Goal: Task Accomplishment & Management: Manage account settings

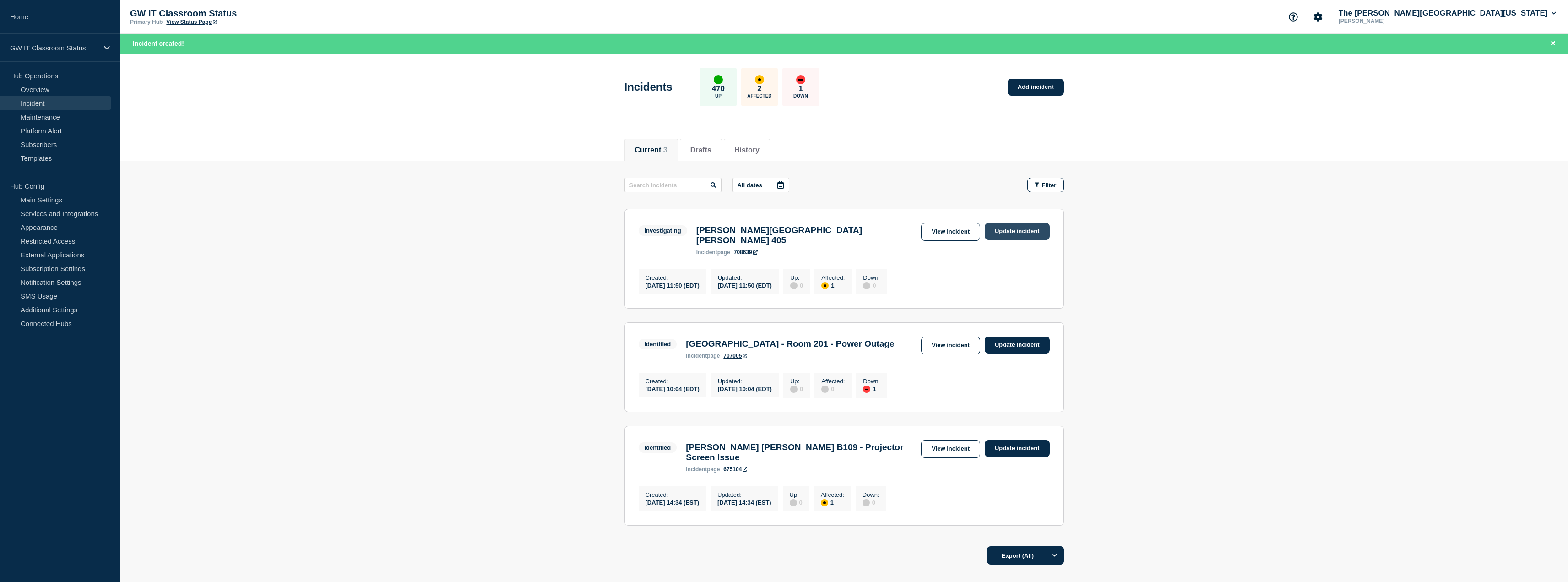
click at [1008, 233] on link "Update incident" at bounding box center [1017, 231] width 65 height 16
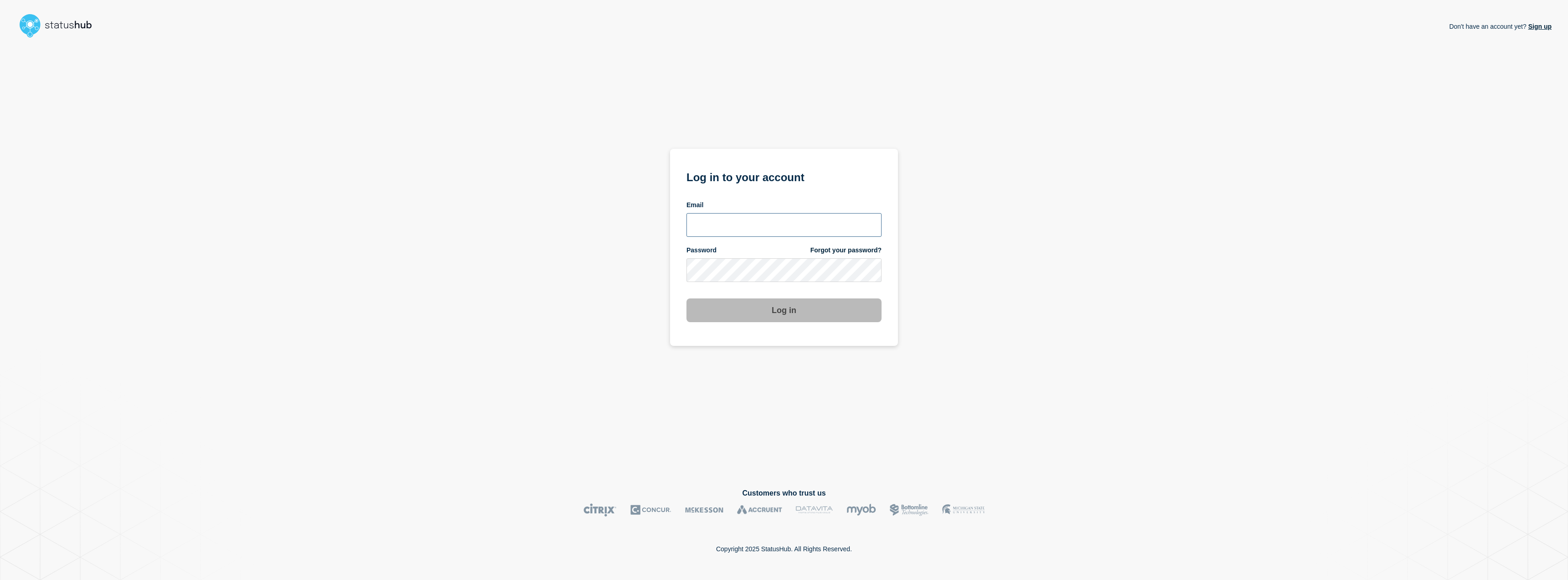
click at [752, 232] on input "email input" at bounding box center [784, 225] width 195 height 24
click at [737, 236] on input "r.shumaker@gwu.edu" at bounding box center [784, 225] width 195 height 24
type input "r.shumaker@email.gwu.edu"
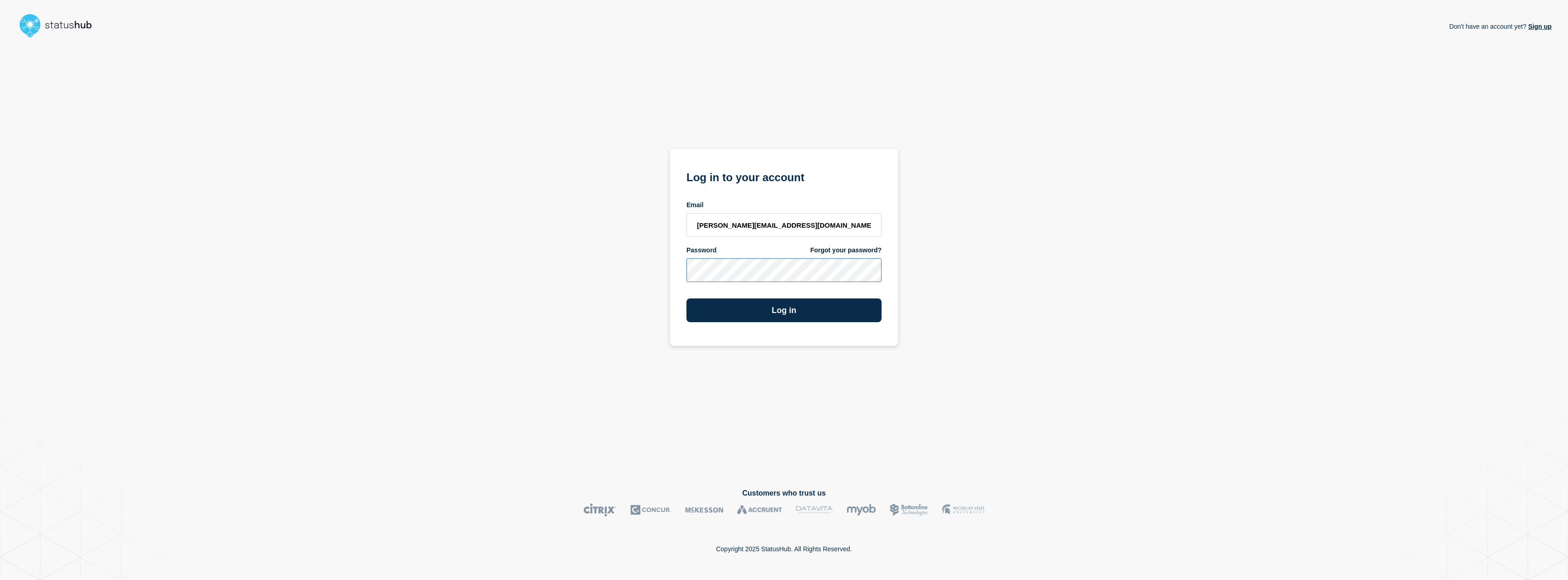
click at [686, 299] on button "Log in" at bounding box center [784, 311] width 195 height 24
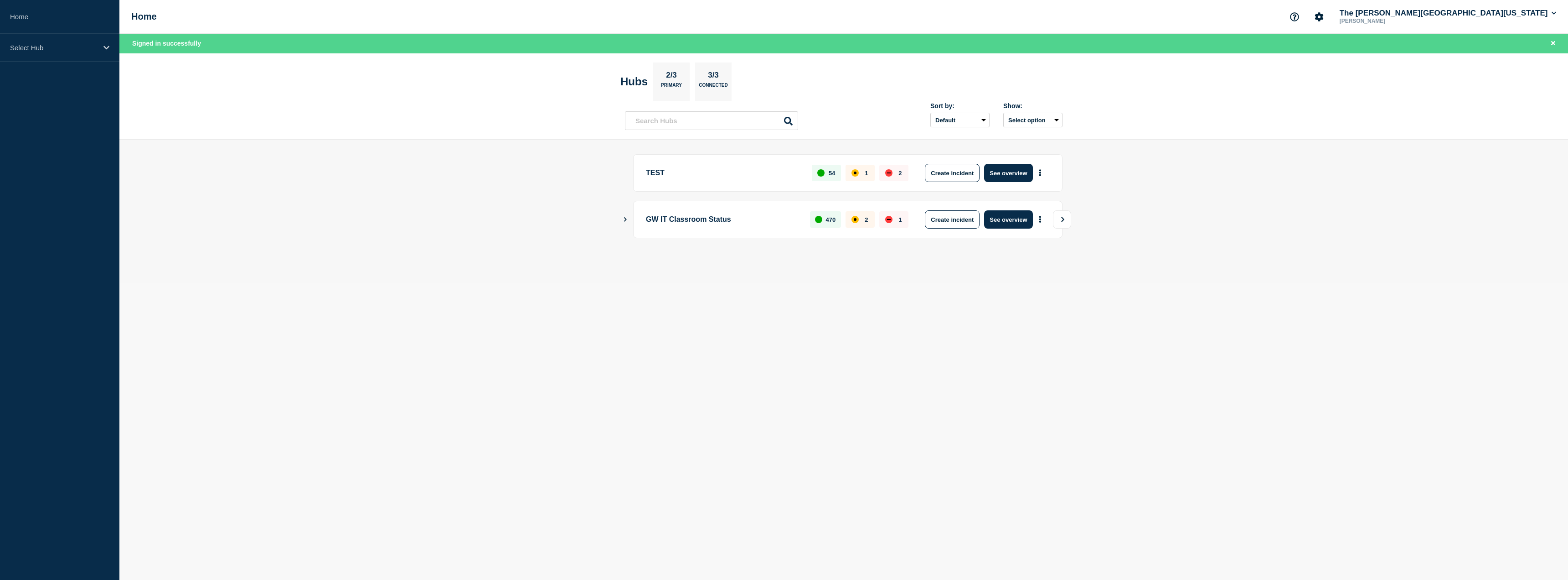
click at [1061, 216] on button "View" at bounding box center [1062, 219] width 18 height 18
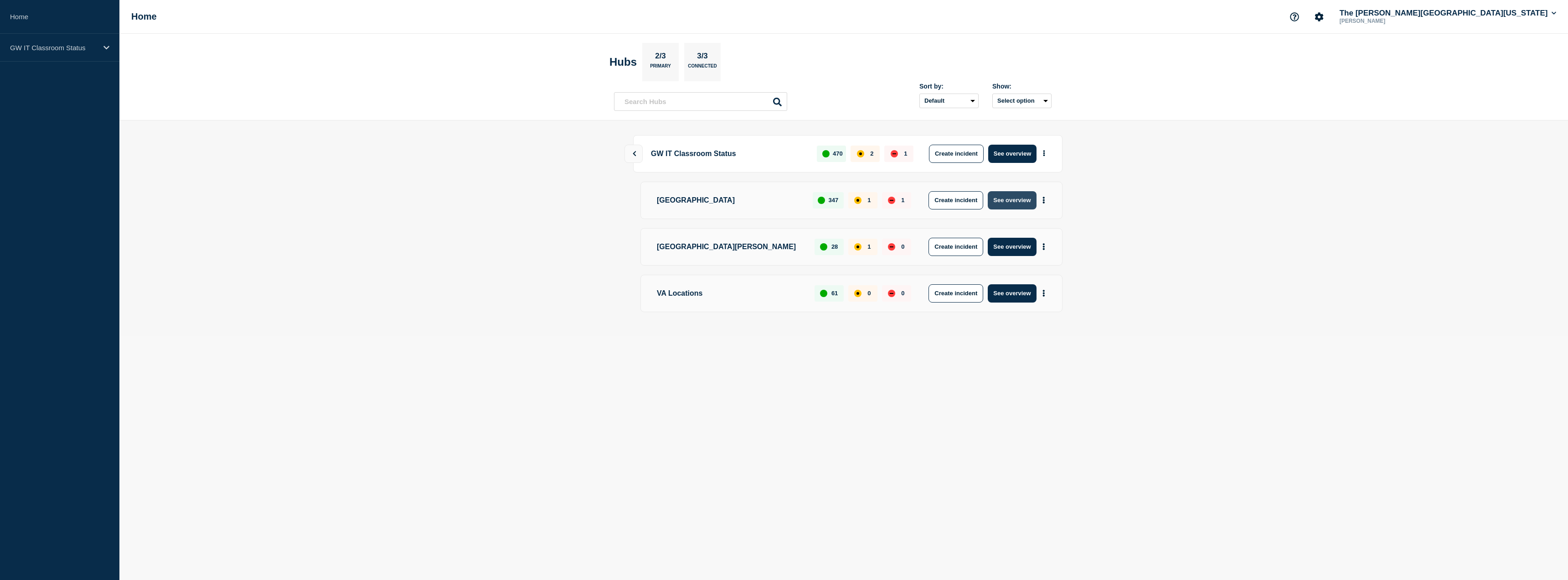
click at [1018, 201] on button "See overview" at bounding box center [1012, 200] width 48 height 18
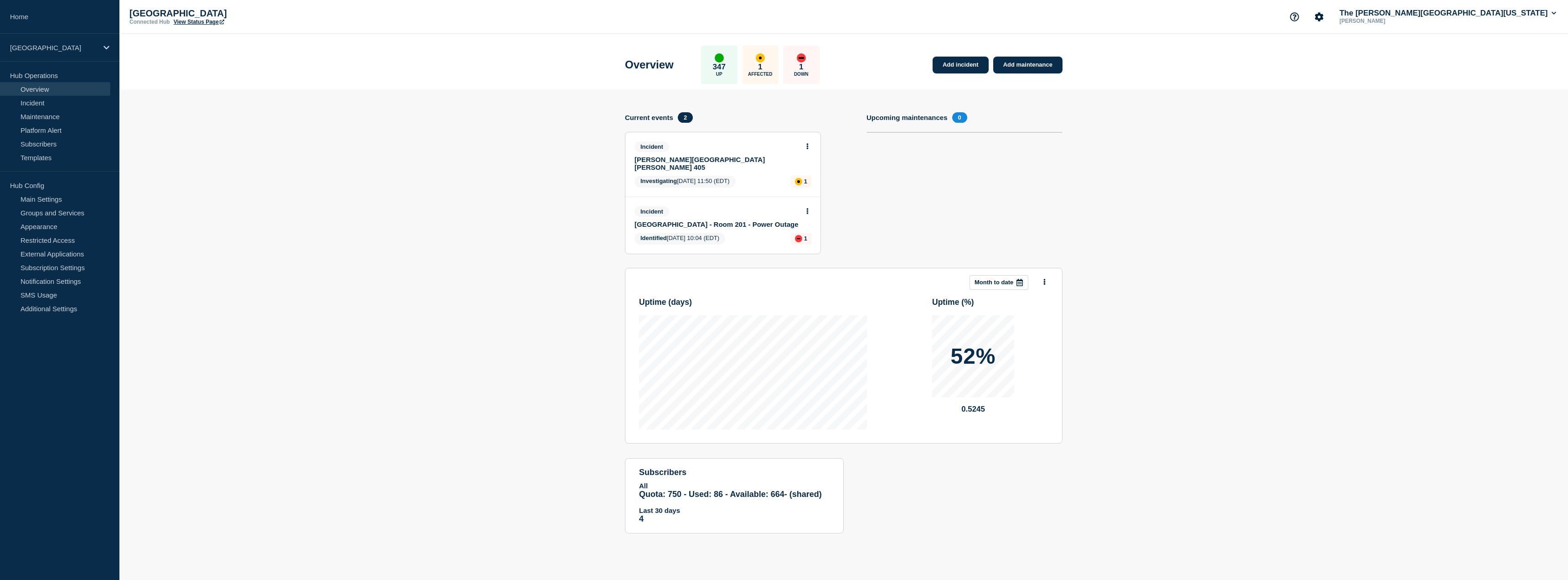
click at [697, 162] on link "[PERSON_NAME][GEOGRAPHIC_DATA][PERSON_NAME] 405" at bounding box center [716, 163] width 164 height 16
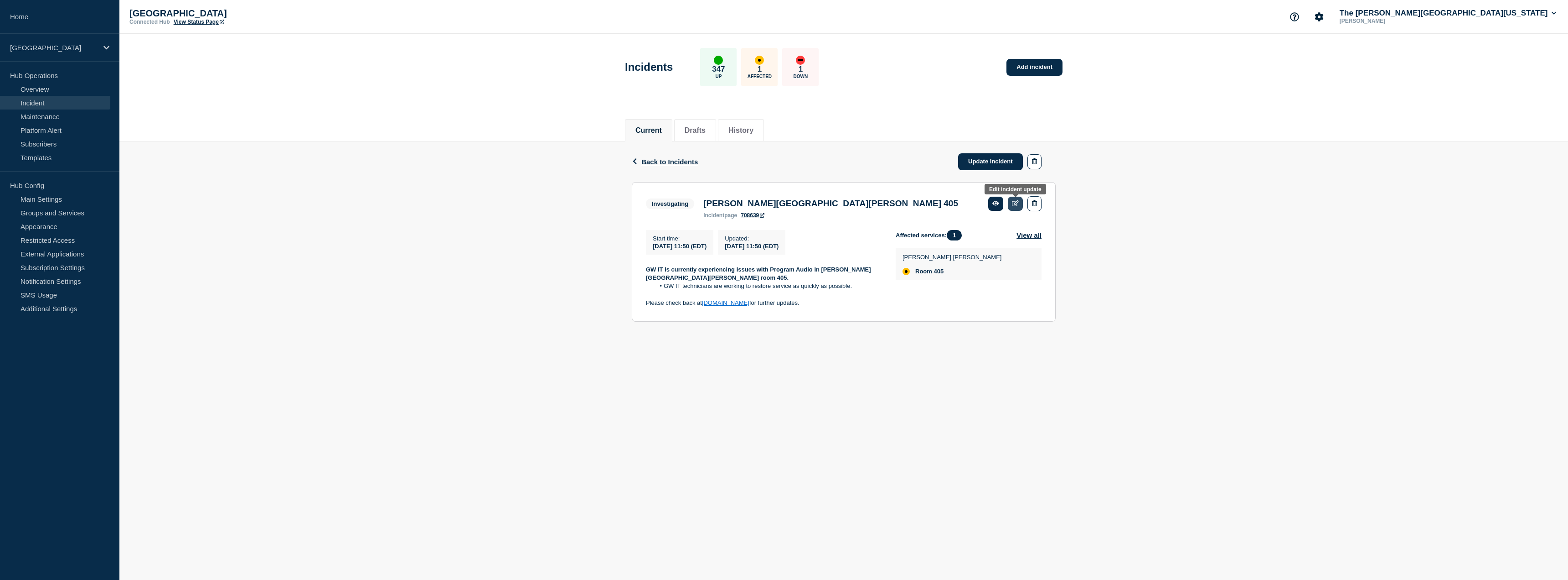
click at [1016, 202] on icon at bounding box center [1015, 203] width 6 height 5
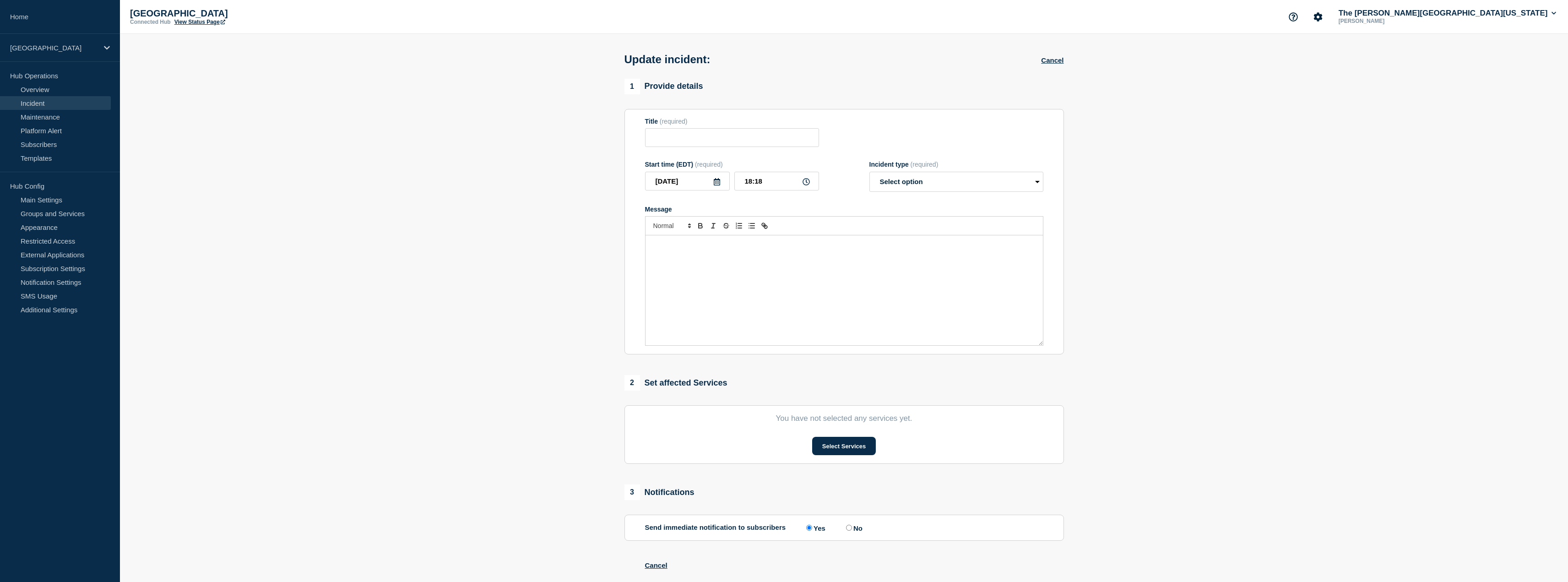
type input "[PERSON_NAME][GEOGRAPHIC_DATA][PERSON_NAME] 405"
type input "11:50"
select select "investigating"
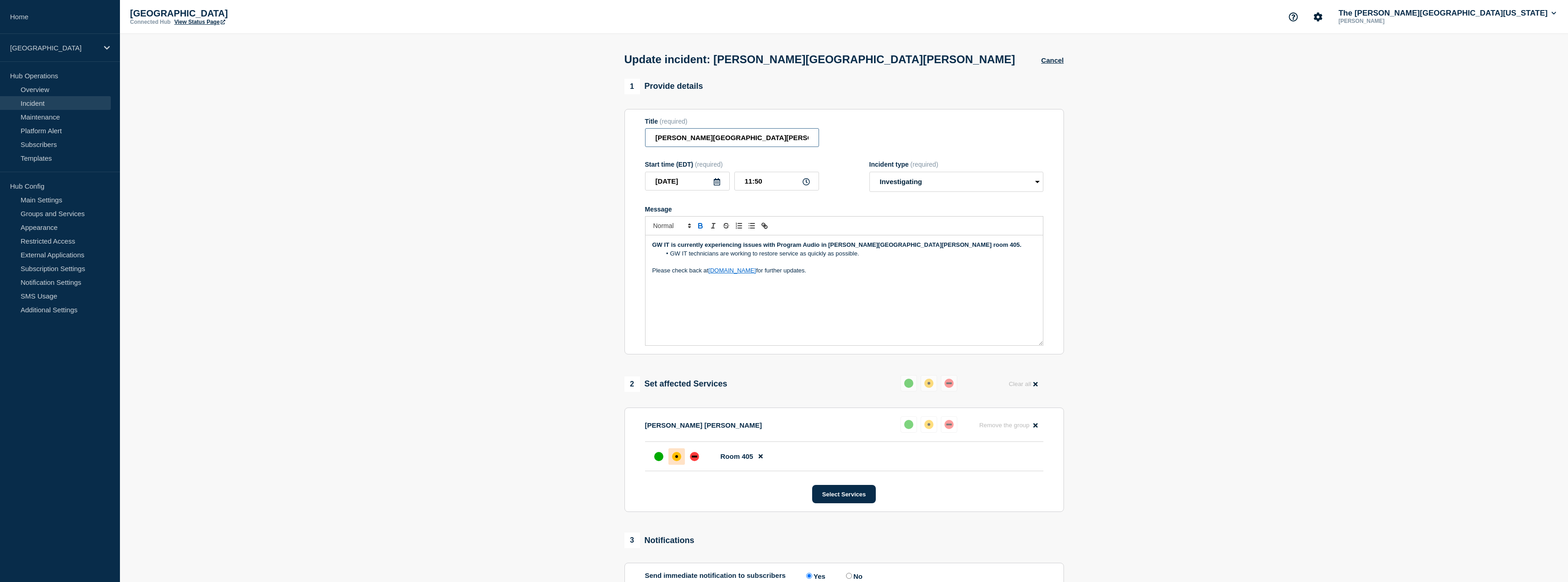
click at [773, 144] on input "[PERSON_NAME][GEOGRAPHIC_DATA][PERSON_NAME] 405" at bounding box center [732, 137] width 174 height 18
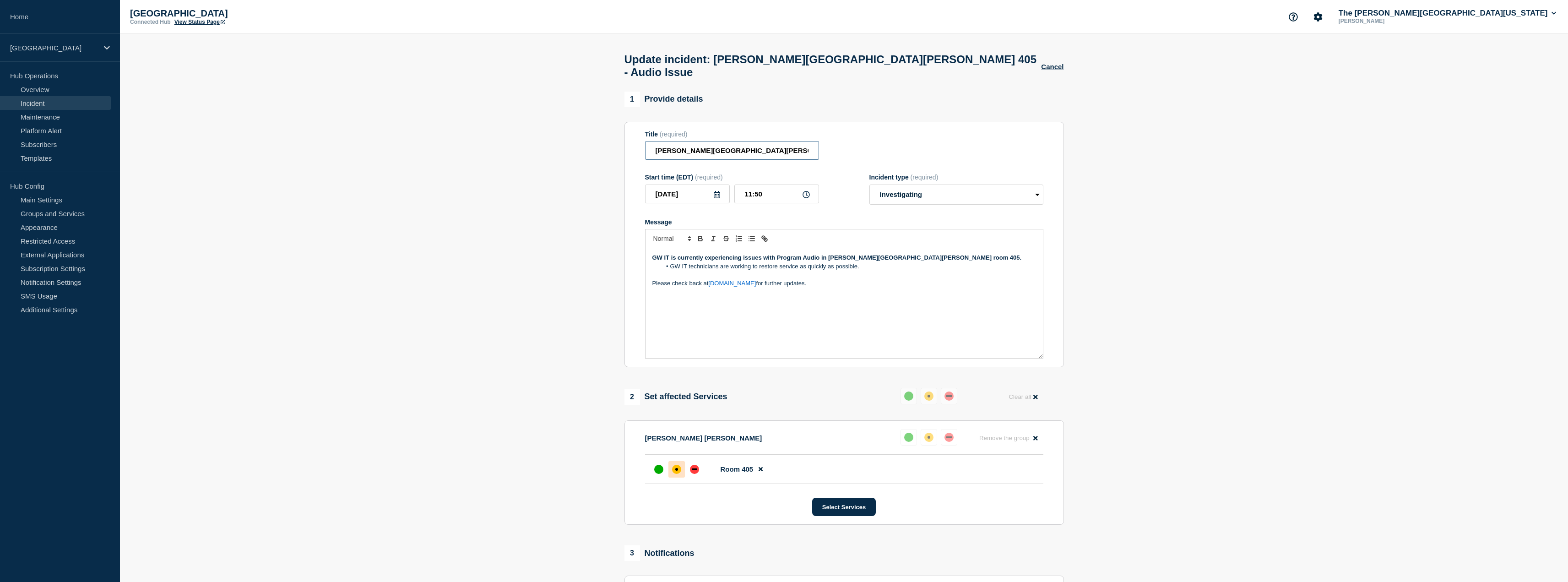
type input "[PERSON_NAME][GEOGRAPHIC_DATA][PERSON_NAME] 405 - Audio Issue"
click at [1140, 296] on section "1 Provide details Title (required) [PERSON_NAME] [PERSON_NAME] Room 405 - Audio…" at bounding box center [844, 378] width 1448 height 572
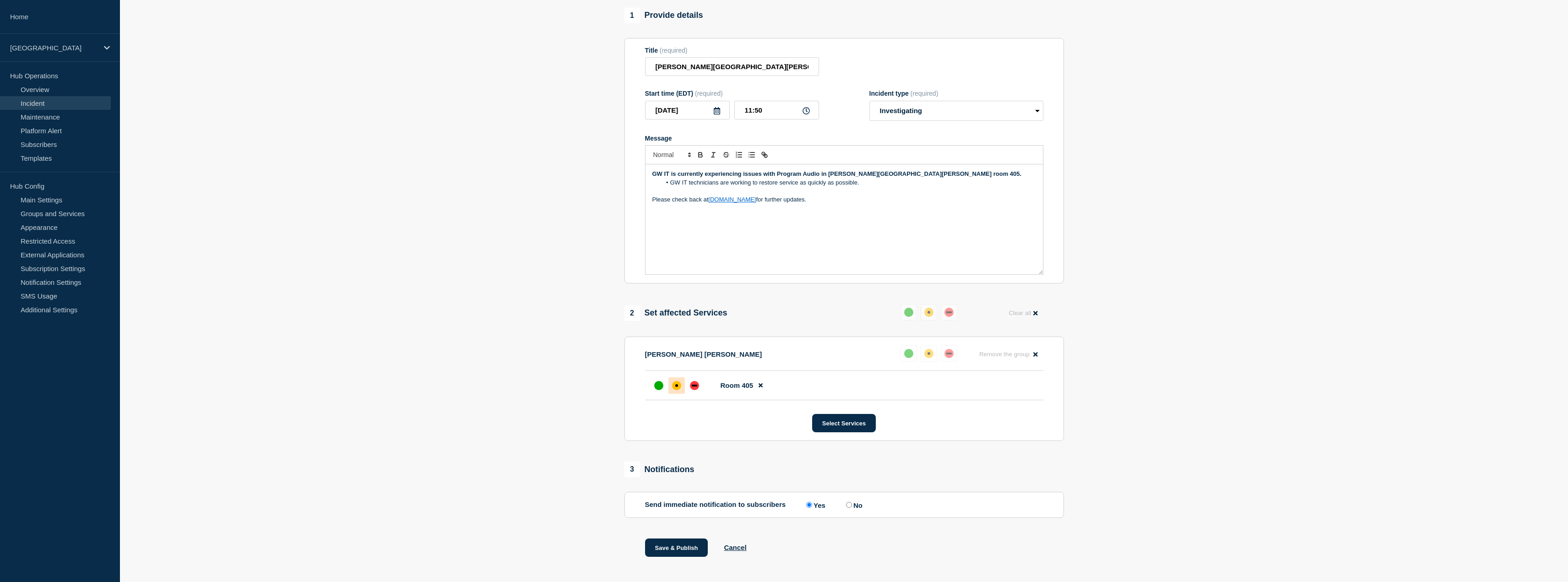
scroll to position [84, 0]
click at [852, 501] on input "No" at bounding box center [849, 504] width 5 height 5
radio input "true"
radio input "false"
click at [660, 537] on button "Save & Publish" at bounding box center [676, 546] width 63 height 18
